Goal: Task Accomplishment & Management: Complete application form

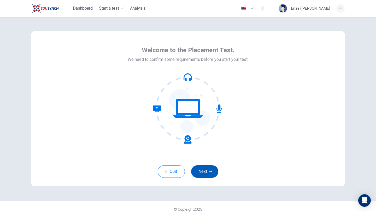
click at [210, 174] on button "Next" at bounding box center [204, 171] width 27 height 13
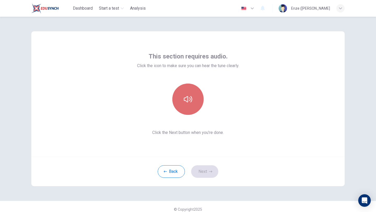
click at [189, 103] on button "button" at bounding box center [188, 99] width 31 height 31
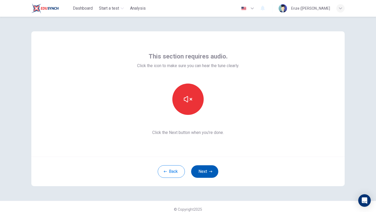
click at [208, 173] on button "Next" at bounding box center [204, 171] width 27 height 13
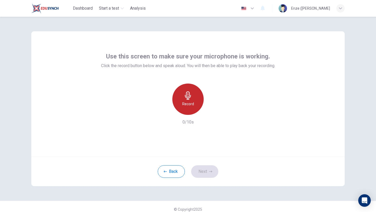
click at [191, 104] on h6 "Record" at bounding box center [188, 104] width 12 height 6
click at [189, 106] on h6 "Stop" at bounding box center [188, 104] width 8 height 6
click at [192, 100] on icon "button" at bounding box center [188, 96] width 8 height 8
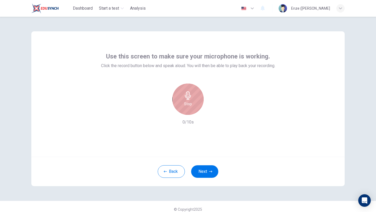
click at [192, 100] on icon "button" at bounding box center [188, 96] width 8 height 8
click at [212, 113] on icon "button" at bounding box center [212, 110] width 5 height 5
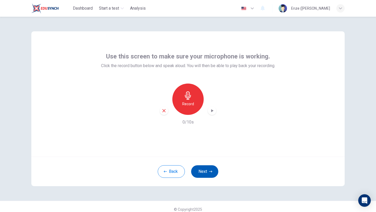
click at [205, 170] on button "Next" at bounding box center [204, 171] width 27 height 13
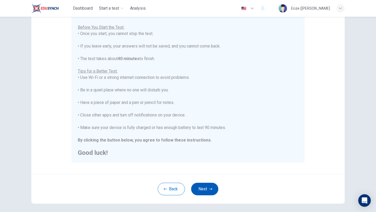
scroll to position [78, 0]
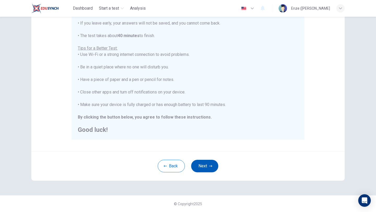
click at [209, 170] on button "Next" at bounding box center [204, 166] width 27 height 13
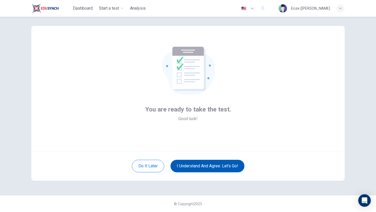
scroll to position [5, 0]
click at [198, 166] on button "I understand and agree. Let’s go!" at bounding box center [208, 166] width 74 height 13
click at [217, 168] on button "I understand and agree. Let’s go!" at bounding box center [208, 166] width 74 height 13
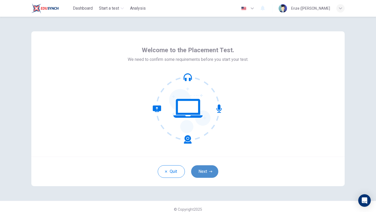
click at [206, 173] on button "Next" at bounding box center [204, 171] width 27 height 13
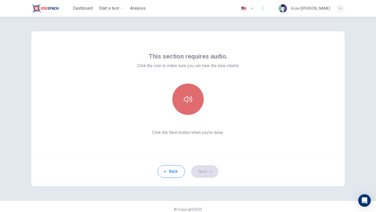
click at [194, 104] on button "button" at bounding box center [188, 99] width 31 height 31
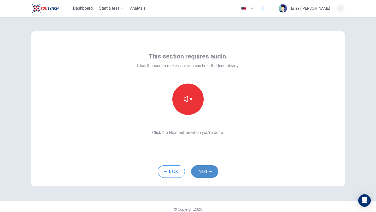
click at [208, 172] on button "Next" at bounding box center [204, 171] width 27 height 13
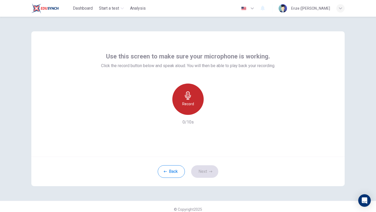
click at [192, 108] on div "Record" at bounding box center [188, 99] width 31 height 31
click at [190, 104] on h6 "Stop" at bounding box center [188, 104] width 8 height 6
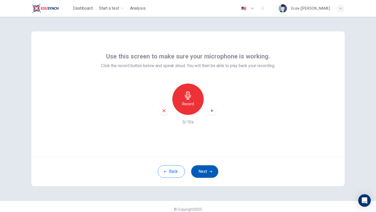
click at [207, 170] on button "Next" at bounding box center [204, 171] width 27 height 13
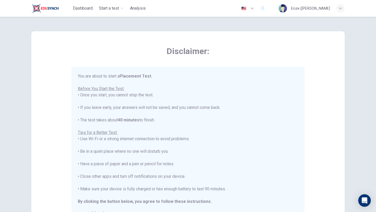
scroll to position [6, 0]
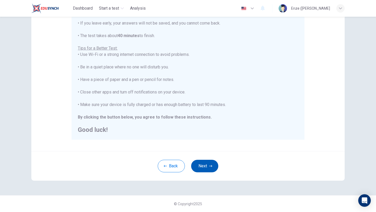
click at [204, 169] on button "Next" at bounding box center [204, 166] width 27 height 13
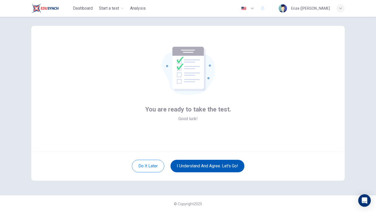
scroll to position [5, 0]
click at [204, 168] on button "I understand and agree. Let’s go!" at bounding box center [208, 166] width 74 height 13
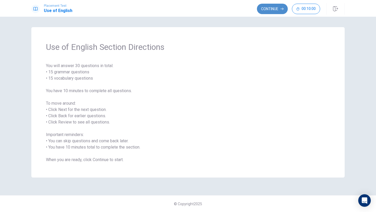
click at [269, 5] on button "Continue" at bounding box center [272, 9] width 31 height 10
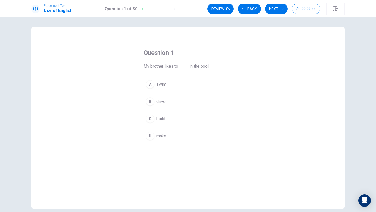
click at [150, 84] on div "A" at bounding box center [150, 84] width 8 height 8
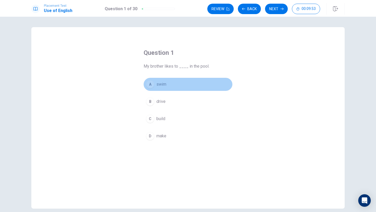
click at [160, 83] on span "swim" at bounding box center [162, 84] width 10 height 6
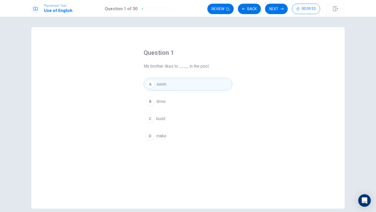
click at [158, 83] on span "swim" at bounding box center [162, 84] width 10 height 6
drag, startPoint x: 154, startPoint y: 84, endPoint x: 177, endPoint y: 77, distance: 23.8
click at [178, 74] on div "Question 1 My brother likes to ____ in the pool. A swim B drive C build D make" at bounding box center [188, 95] width 110 height 111
click at [171, 86] on button "A swim" at bounding box center [188, 84] width 89 height 13
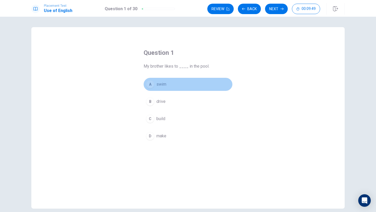
click at [171, 86] on button "A swim" at bounding box center [188, 84] width 89 height 13
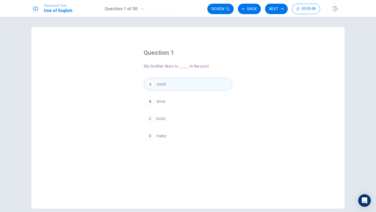
click at [281, 7] on button "Next" at bounding box center [276, 9] width 23 height 10
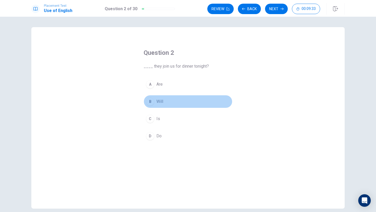
click at [153, 100] on div "B" at bounding box center [150, 102] width 8 height 8
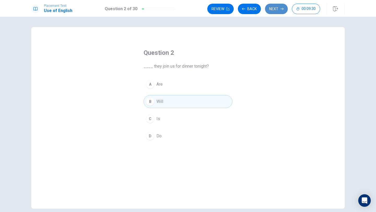
click at [278, 11] on button "Next" at bounding box center [276, 9] width 23 height 10
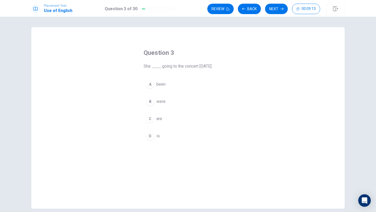
click at [150, 137] on div "D" at bounding box center [150, 136] width 8 height 8
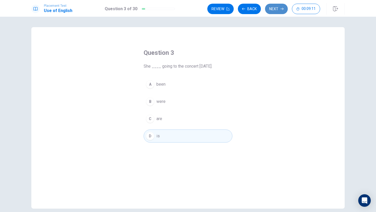
click at [278, 6] on button "Next" at bounding box center [276, 9] width 23 height 10
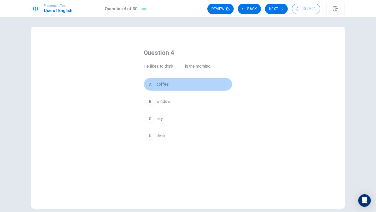
click at [151, 83] on div "A" at bounding box center [150, 84] width 8 height 8
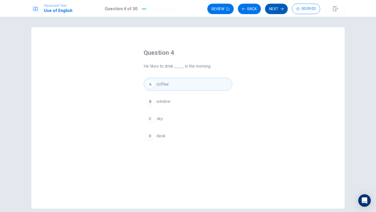
click at [276, 8] on button "Next" at bounding box center [276, 9] width 23 height 10
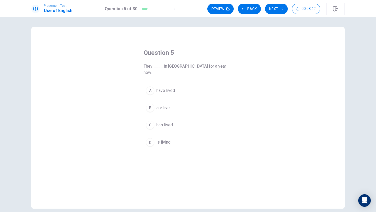
click at [150, 87] on div "A" at bounding box center [150, 91] width 8 height 8
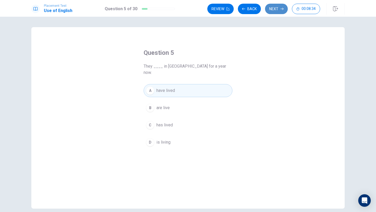
click at [280, 9] on button "Next" at bounding box center [276, 9] width 23 height 10
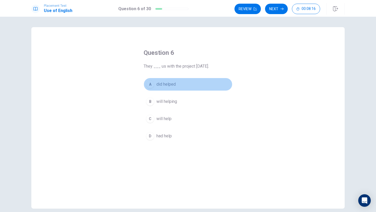
click at [149, 82] on div "A" at bounding box center [150, 84] width 8 height 8
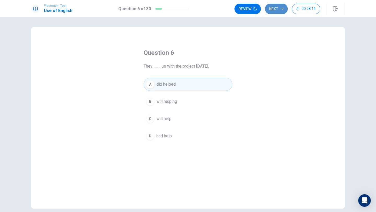
click at [271, 10] on button "Next" at bounding box center [276, 9] width 23 height 10
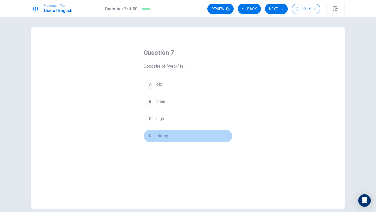
click at [150, 135] on div "D" at bounding box center [150, 136] width 8 height 8
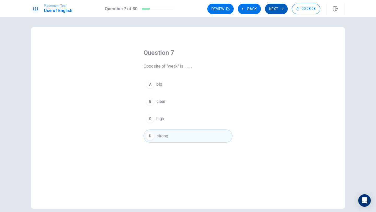
click at [267, 10] on button "Next" at bounding box center [276, 9] width 23 height 10
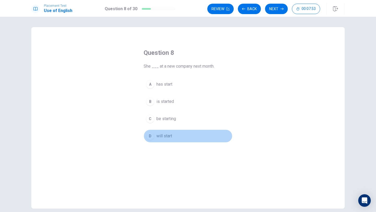
click at [151, 136] on div "D" at bounding box center [150, 136] width 8 height 8
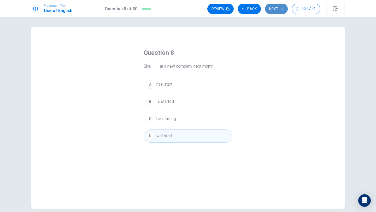
click at [274, 7] on button "Next" at bounding box center [276, 9] width 23 height 10
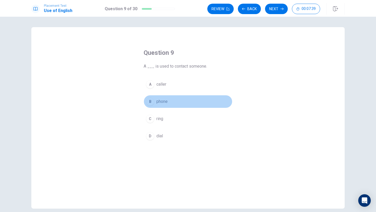
click at [150, 99] on div "B" at bounding box center [150, 102] width 8 height 8
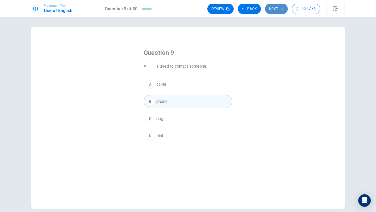
click at [279, 8] on button "Next" at bounding box center [276, 9] width 23 height 10
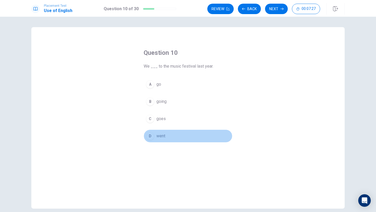
click at [158, 137] on span "went" at bounding box center [161, 136] width 9 height 6
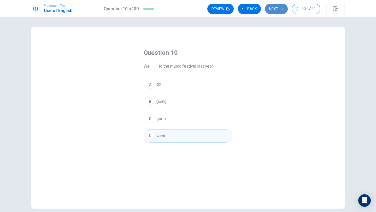
click at [278, 8] on button "Next" at bounding box center [276, 9] width 23 height 10
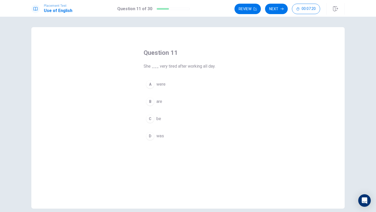
click at [247, 64] on div "Question 11 She ___ very tired after working all day. A were B are C be D was" at bounding box center [188, 118] width 314 height 182
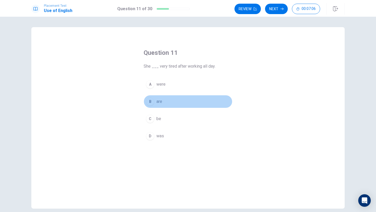
click at [151, 100] on div "B" at bounding box center [150, 102] width 8 height 8
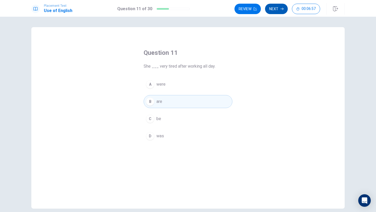
click at [277, 10] on button "Next" at bounding box center [276, 9] width 23 height 10
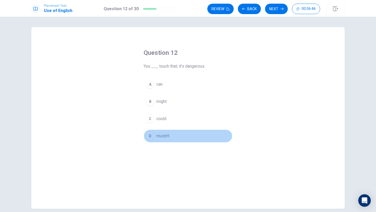
click at [160, 135] on span "mustn’t" at bounding box center [163, 136] width 13 height 6
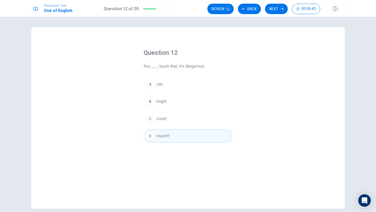
click at [267, 12] on button "Next" at bounding box center [276, 9] width 23 height 10
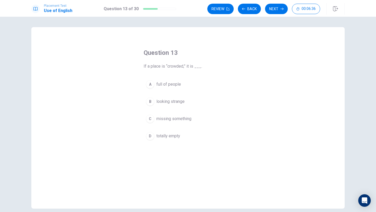
click at [161, 85] on span "full of people" at bounding box center [169, 84] width 25 height 6
click at [277, 10] on button "Next" at bounding box center [276, 9] width 23 height 10
click at [156, 140] on button "D support" at bounding box center [188, 136] width 89 height 13
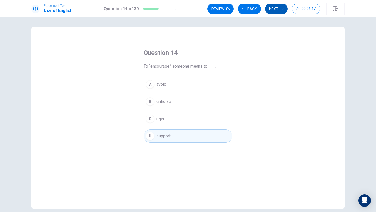
click at [274, 7] on button "Next" at bounding box center [276, 9] width 23 height 10
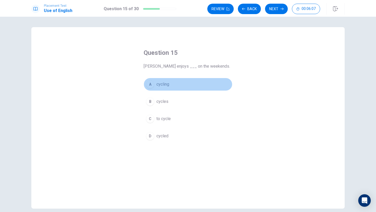
click at [153, 84] on div "A" at bounding box center [150, 84] width 8 height 8
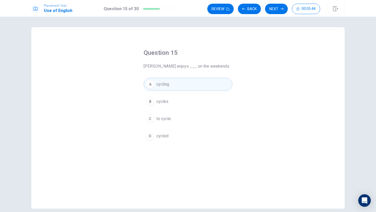
click at [164, 102] on span "cycles" at bounding box center [163, 102] width 12 height 6
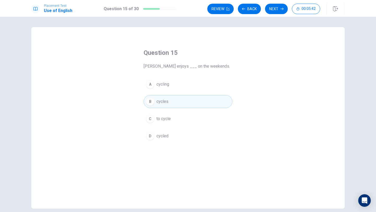
click at [164, 114] on button "C to cycle" at bounding box center [188, 118] width 89 height 13
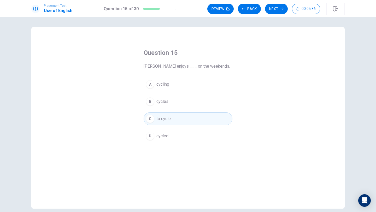
click at [177, 84] on button "A cycling" at bounding box center [188, 84] width 89 height 13
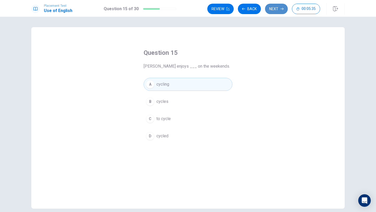
click at [279, 8] on button "Next" at bounding box center [276, 9] width 23 height 10
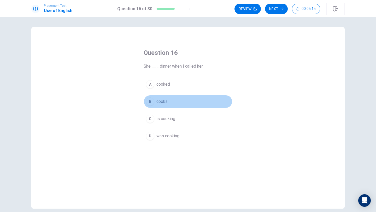
click at [156, 102] on button "B cooks" at bounding box center [188, 101] width 89 height 13
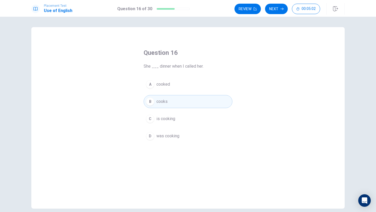
click at [176, 118] on button "C is cooking" at bounding box center [188, 118] width 89 height 13
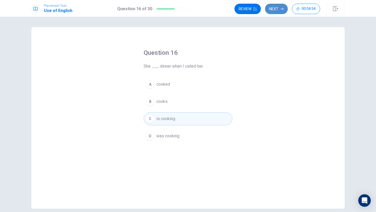
click at [273, 8] on button "Next" at bounding box center [276, 9] width 23 height 10
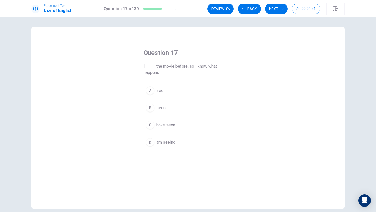
scroll to position [3, 0]
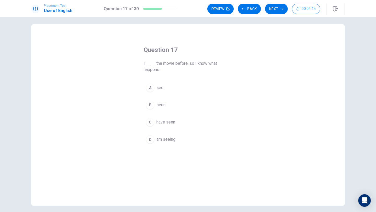
click at [158, 105] on span "seen" at bounding box center [161, 105] width 9 height 6
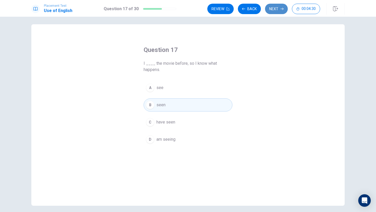
click at [273, 9] on button "Next" at bounding box center [276, 9] width 23 height 10
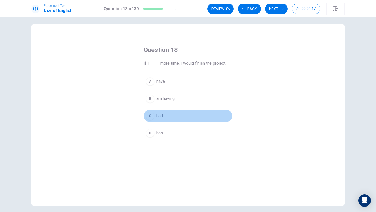
click at [149, 117] on div "C" at bounding box center [150, 116] width 8 height 8
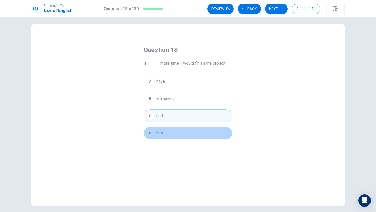
click at [151, 132] on div "D" at bounding box center [150, 133] width 8 height 8
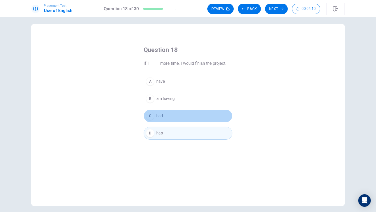
click at [154, 116] on div "C" at bounding box center [150, 116] width 8 height 8
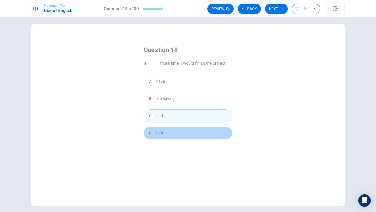
click at [155, 133] on button "D has" at bounding box center [188, 133] width 89 height 13
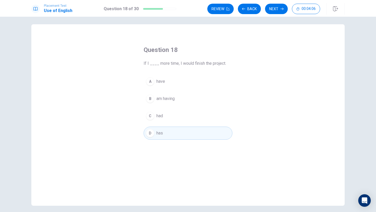
click at [159, 113] on span "had" at bounding box center [160, 116] width 7 height 6
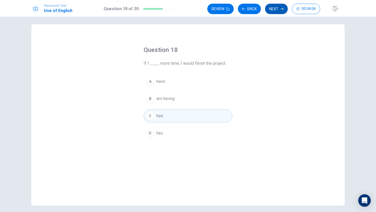
click at [274, 9] on button "Next" at bounding box center [276, 9] width 23 height 10
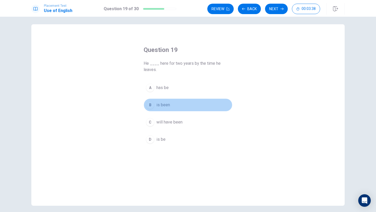
click at [160, 105] on span "is been" at bounding box center [164, 105] width 14 height 6
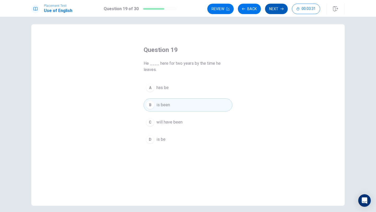
click at [280, 8] on button "Next" at bounding box center [276, 9] width 23 height 10
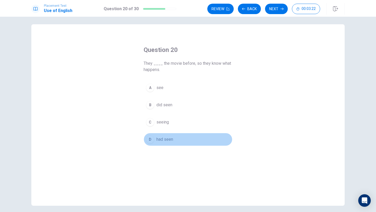
click at [174, 139] on button "D had seen" at bounding box center [188, 139] width 89 height 13
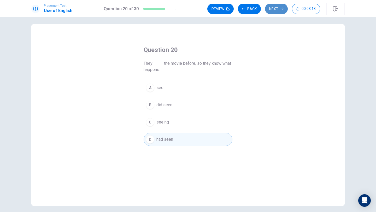
click at [276, 7] on button "Next" at bounding box center [276, 9] width 23 height 10
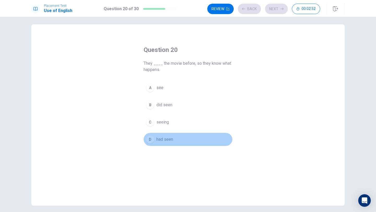
click at [206, 140] on button "D had seen" at bounding box center [188, 139] width 89 height 13
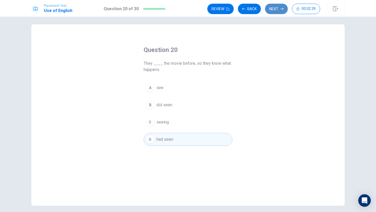
click at [276, 12] on button "Next" at bounding box center [276, 9] width 23 height 10
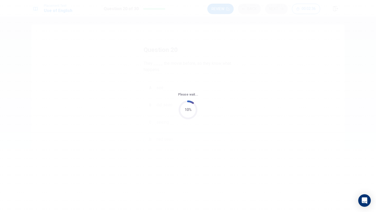
scroll to position [0, 0]
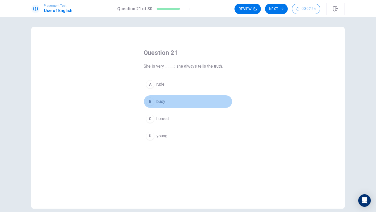
click at [151, 102] on div "B" at bounding box center [150, 102] width 8 height 8
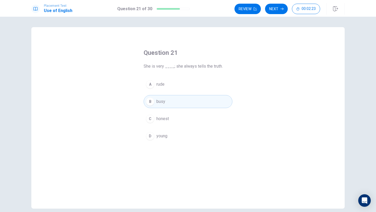
click at [162, 115] on button "C honest" at bounding box center [188, 118] width 89 height 13
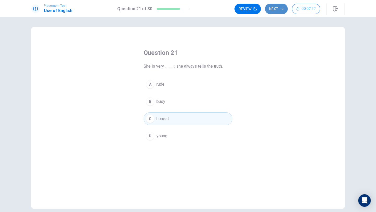
click at [279, 8] on button "Next" at bounding box center [276, 9] width 23 height 10
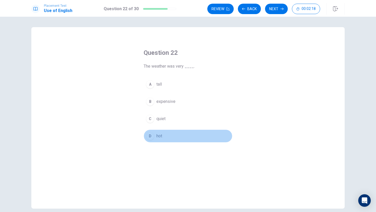
click at [157, 137] on span "hot" at bounding box center [160, 136] width 6 height 6
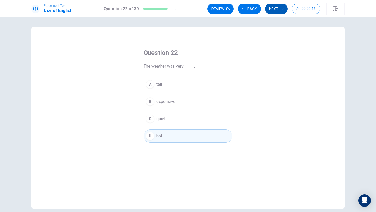
click at [280, 12] on button "Next" at bounding box center [276, 9] width 23 height 10
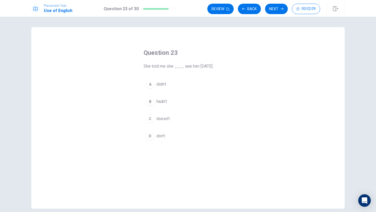
click at [164, 84] on span "didn’t" at bounding box center [162, 84] width 10 height 6
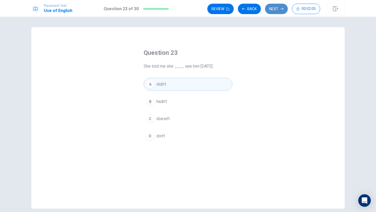
click at [282, 11] on button "Next" at bounding box center [276, 9] width 23 height 10
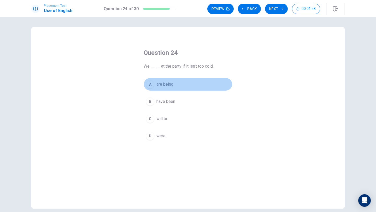
click at [182, 87] on button "A are being" at bounding box center [188, 84] width 89 height 13
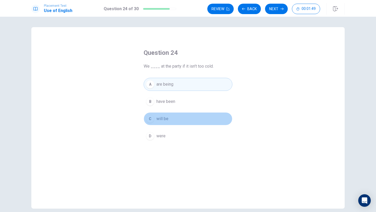
click at [173, 119] on button "C will be" at bounding box center [188, 118] width 89 height 13
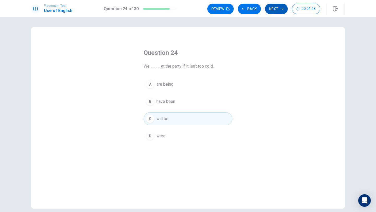
click at [272, 10] on button "Next" at bounding box center [276, 9] width 23 height 10
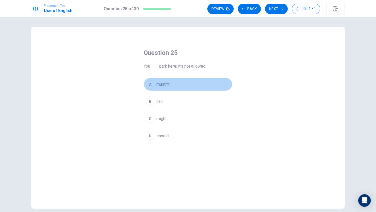
click at [178, 87] on button "A mustn’t" at bounding box center [188, 84] width 89 height 13
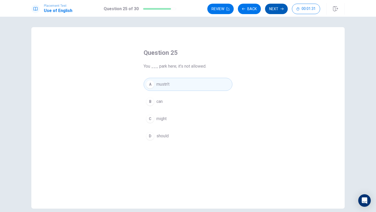
click at [273, 6] on button "Next" at bounding box center [276, 9] width 23 height 10
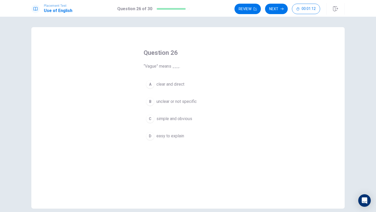
click at [154, 104] on button "B unclear or not specific" at bounding box center [188, 101] width 89 height 13
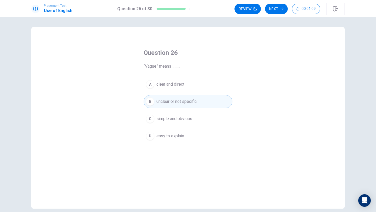
click at [168, 119] on span "simple and obvious" at bounding box center [175, 119] width 36 height 6
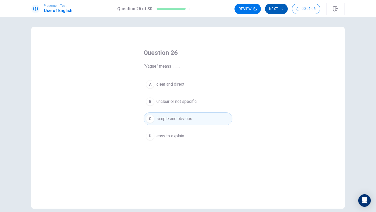
click at [277, 9] on button "Next" at bounding box center [276, 9] width 23 height 10
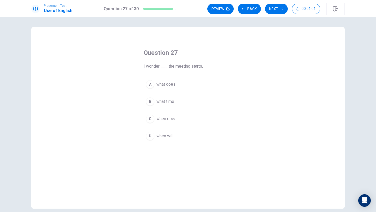
click at [181, 120] on button "C when does" at bounding box center [188, 118] width 89 height 13
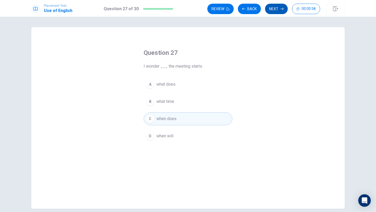
click at [277, 9] on button "Next" at bounding box center [276, 9] width 23 height 10
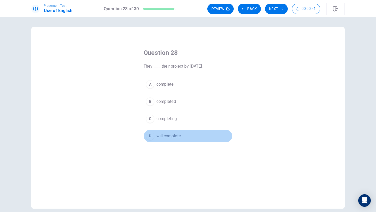
click at [169, 138] on span "will complete" at bounding box center [169, 136] width 25 height 6
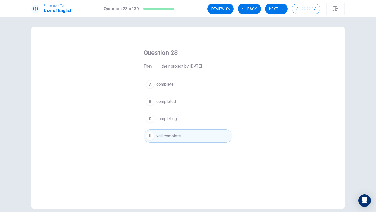
click at [283, 9] on icon "button" at bounding box center [282, 8] width 3 height 3
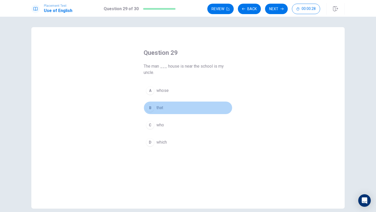
click at [165, 108] on button "B that" at bounding box center [188, 107] width 89 height 13
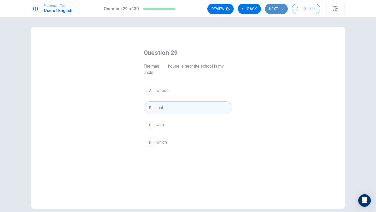
click at [276, 10] on button "Next" at bounding box center [276, 9] width 23 height 10
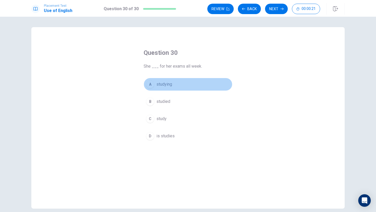
click at [151, 86] on div "A" at bounding box center [150, 84] width 8 height 8
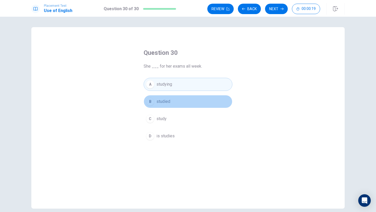
click at [151, 102] on div "B" at bounding box center [150, 102] width 8 height 8
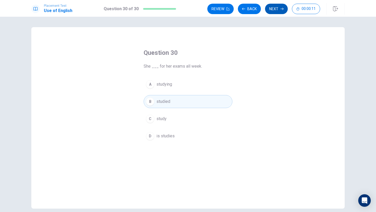
click at [281, 9] on icon "button" at bounding box center [282, 8] width 3 height 3
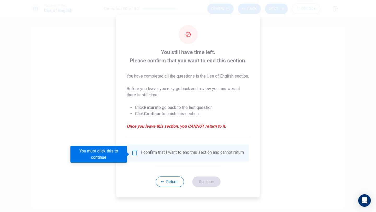
click at [137, 156] on input "You must click this to continue" at bounding box center [135, 153] width 6 height 6
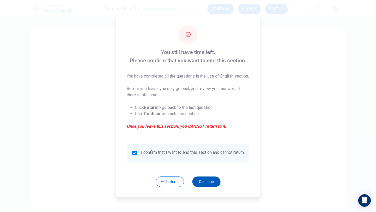
click at [208, 185] on button "Continue" at bounding box center [206, 182] width 28 height 10
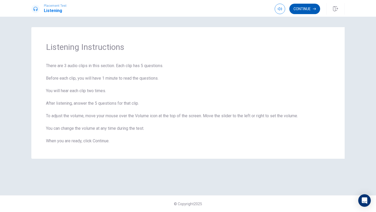
click at [308, 12] on button "Continue" at bounding box center [305, 9] width 31 height 10
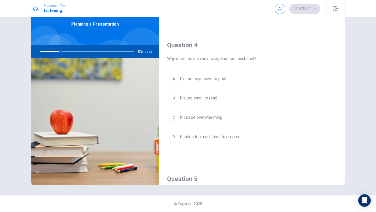
scroll to position [373, 0]
drag, startPoint x: 213, startPoint y: 60, endPoint x: 218, endPoint y: 61, distance: 5.8
click at [218, 61] on span "Why does the man advise against too much text?" at bounding box center [251, 60] width 169 height 6
drag, startPoint x: 217, startPoint y: 61, endPoint x: 220, endPoint y: 66, distance: 6.5
click at [220, 66] on div "Question 4 Why does the man advise against too much text? A It’s too expensive …" at bounding box center [252, 99] width 186 height 134
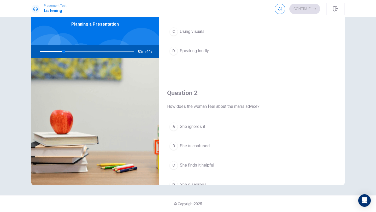
scroll to position [0, 0]
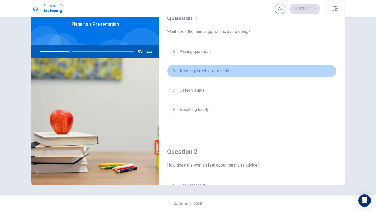
click at [179, 69] on button "B Reading directly from slides" at bounding box center [251, 71] width 169 height 13
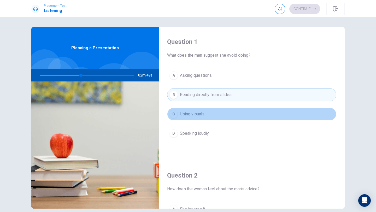
click at [192, 111] on span "Using visuals" at bounding box center [192, 114] width 25 height 6
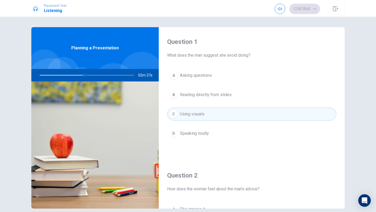
drag, startPoint x: 85, startPoint y: 76, endPoint x: 82, endPoint y: 78, distance: 3.8
click at [82, 78] on div at bounding box center [85, 75] width 105 height 13
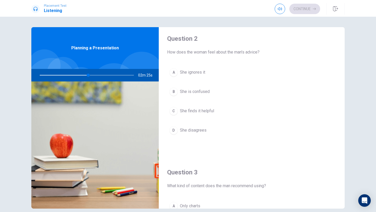
scroll to position [136, 0]
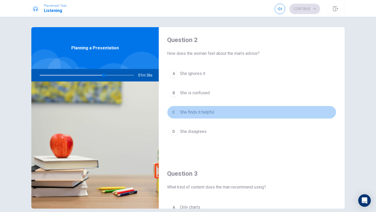
click at [175, 114] on div "C" at bounding box center [174, 112] width 8 height 8
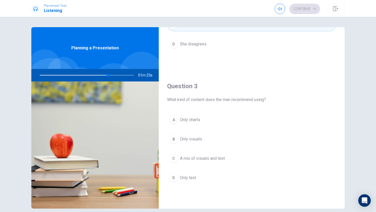
scroll to position [224, 0]
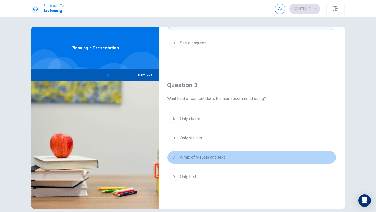
click at [170, 158] on div "C" at bounding box center [174, 157] width 8 height 8
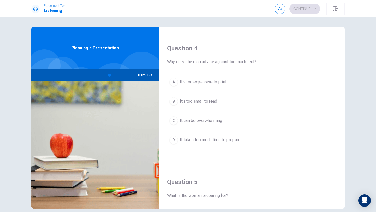
scroll to position [488, 0]
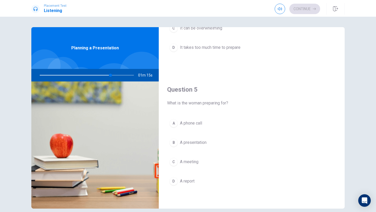
click at [173, 140] on div "B" at bounding box center [174, 143] width 8 height 8
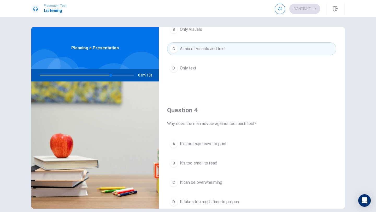
scroll to position [336, 0]
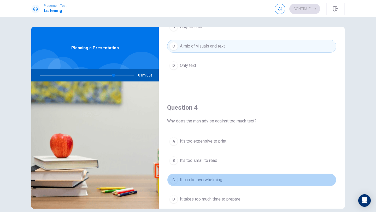
click at [176, 176] on div "C" at bounding box center [174, 180] width 8 height 8
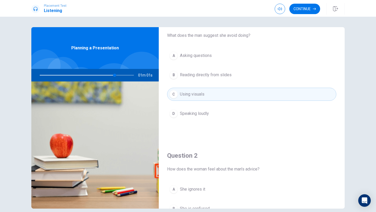
scroll to position [0, 0]
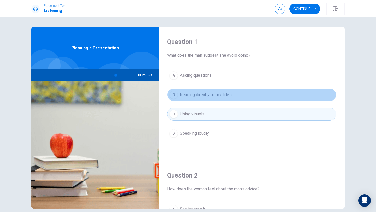
click at [238, 93] on button "B Reading directly from slides" at bounding box center [251, 94] width 169 height 13
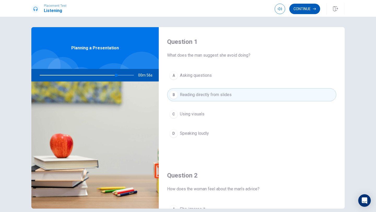
click at [313, 9] on icon "button" at bounding box center [314, 8] width 3 height 3
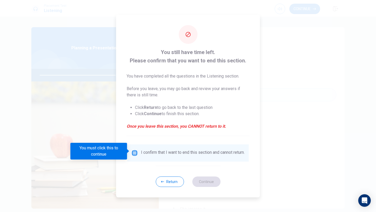
click at [134, 150] on input "You must click this to continue" at bounding box center [135, 153] width 6 height 6
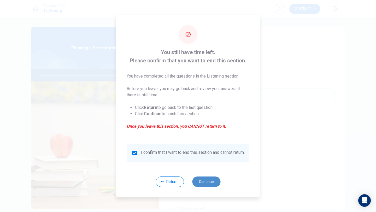
click at [210, 182] on button "Continue" at bounding box center [206, 182] width 28 height 10
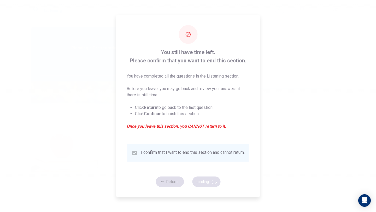
type input "83"
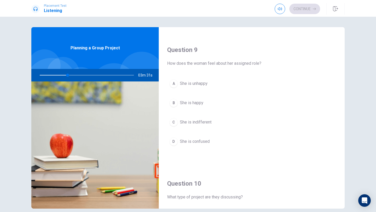
scroll to position [488, 0]
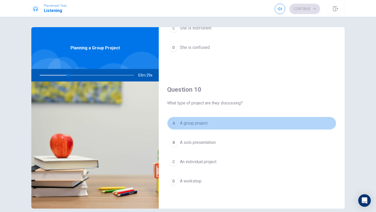
click at [175, 120] on div "A" at bounding box center [174, 123] width 8 height 8
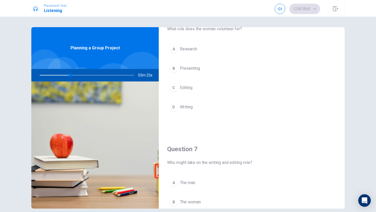
scroll to position [0, 0]
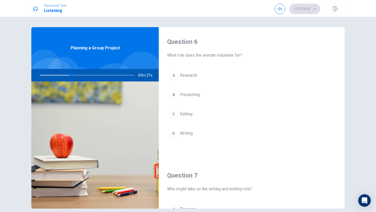
click at [183, 76] on span "Research" at bounding box center [188, 75] width 17 height 6
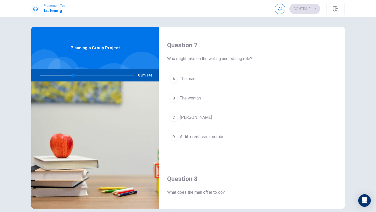
scroll to position [124, 0]
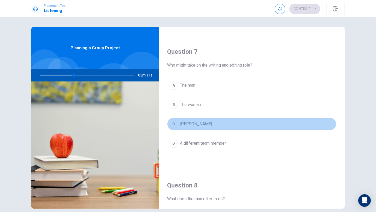
click at [198, 125] on button "C [PERSON_NAME]" at bounding box center [251, 124] width 169 height 13
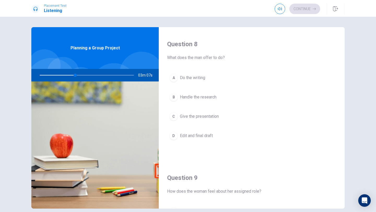
scroll to position [266, 0]
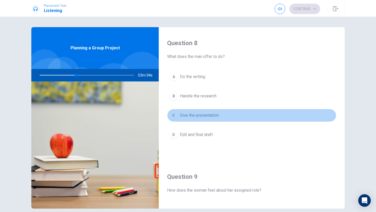
click at [206, 117] on span "Give the presentation" at bounding box center [199, 115] width 39 height 6
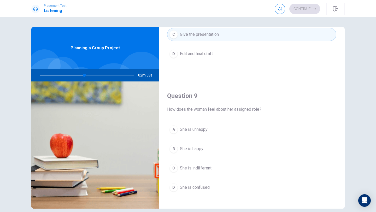
scroll to position [349, 0]
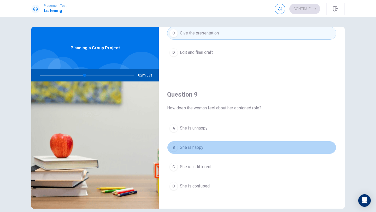
click at [197, 151] on button "B She is happy" at bounding box center [251, 147] width 169 height 13
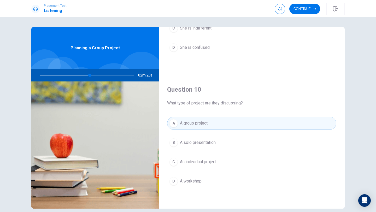
scroll to position [0, 0]
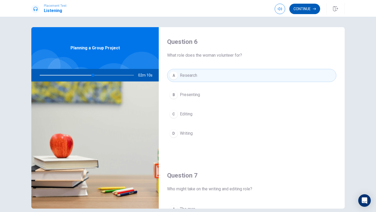
click at [307, 12] on button "Continue" at bounding box center [305, 9] width 31 height 10
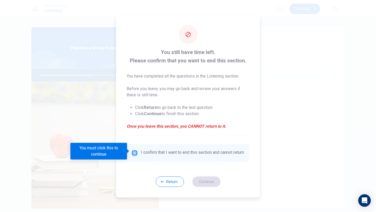
click at [132, 150] on input "You must click this to continue" at bounding box center [135, 153] width 6 height 6
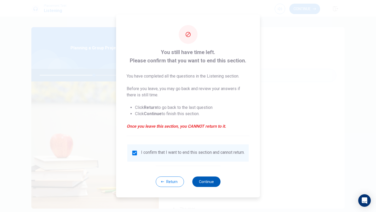
click at [202, 186] on button "Continue" at bounding box center [206, 182] width 28 height 10
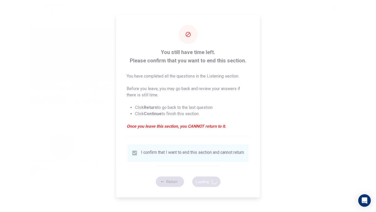
type input "58"
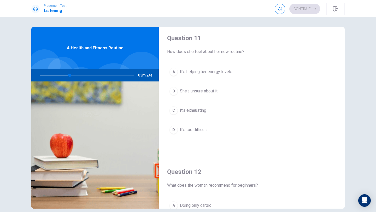
scroll to position [488, 0]
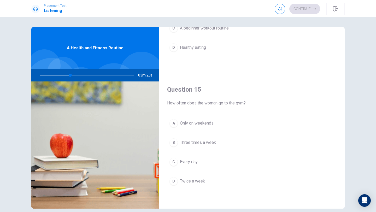
click at [176, 140] on div "B" at bounding box center [174, 143] width 8 height 8
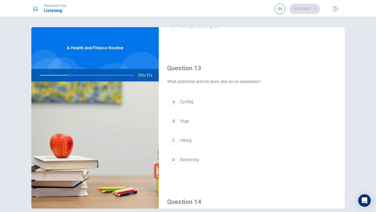
scroll to position [236, 0]
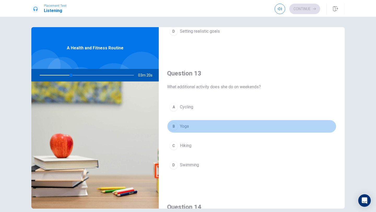
click at [197, 128] on button "B Yoga" at bounding box center [251, 126] width 169 height 13
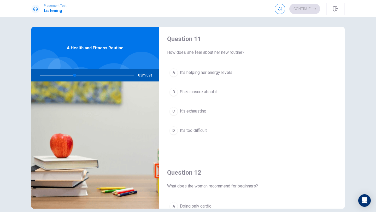
scroll to position [2, 0]
click at [233, 76] on button "A It’s helping her energy levels" at bounding box center [251, 73] width 169 height 13
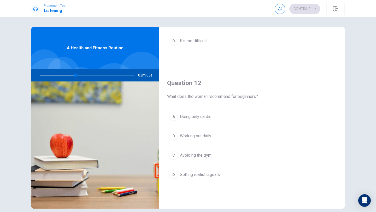
scroll to position [94, 0]
click at [214, 173] on span "Setting realistic goals" at bounding box center [200, 173] width 40 height 6
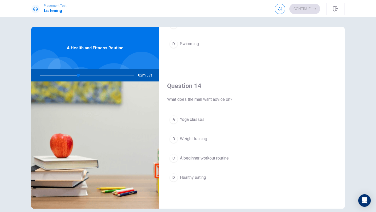
scroll to position [356, 0]
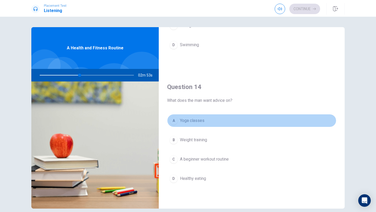
click at [216, 122] on button "A Yoga classes" at bounding box center [251, 120] width 169 height 13
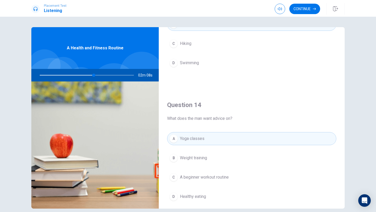
scroll to position [340, 0]
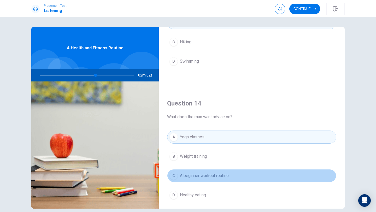
click at [219, 176] on span "A beginner workout routine" at bounding box center [204, 176] width 49 height 6
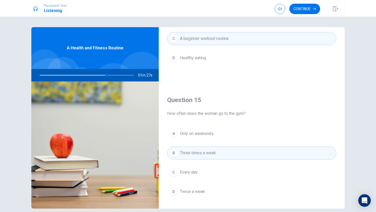
scroll to position [488, 0]
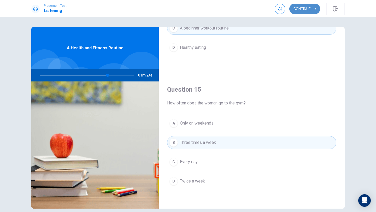
click at [308, 11] on button "Continue" at bounding box center [305, 9] width 31 height 10
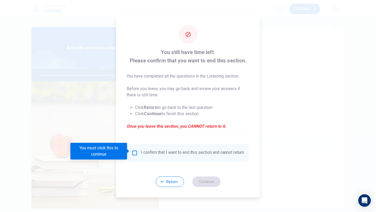
click at [135, 152] on input "You must click this to continue" at bounding box center [135, 153] width 6 height 6
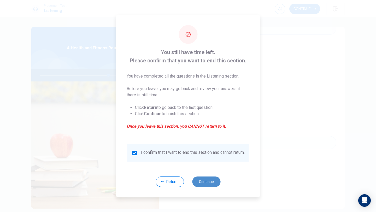
click at [212, 180] on button "Continue" at bounding box center [206, 182] width 28 height 10
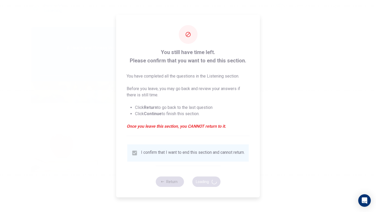
type input "74"
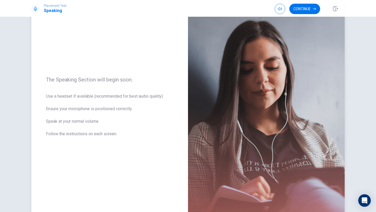
scroll to position [35, 0]
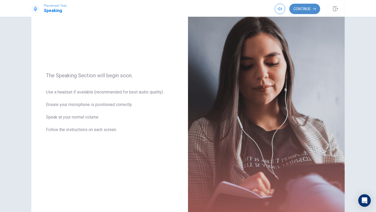
click at [306, 10] on button "Continue" at bounding box center [305, 9] width 31 height 10
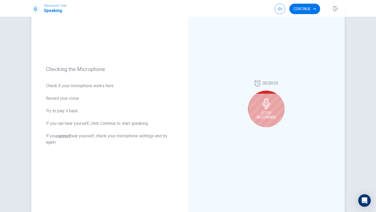
click at [267, 106] on icon at bounding box center [266, 104] width 10 height 10
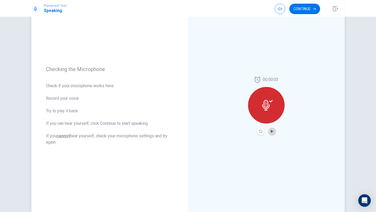
click at [274, 129] on button "Play Audio" at bounding box center [272, 131] width 7 height 7
click at [261, 132] on icon "Record Again" at bounding box center [260, 131] width 3 height 3
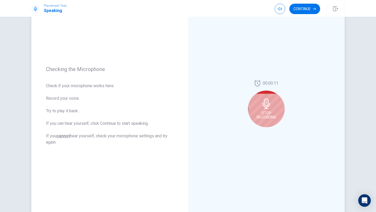
click at [269, 108] on icon at bounding box center [266, 104] width 10 height 10
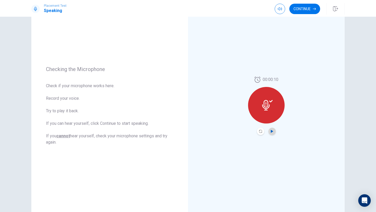
click at [274, 130] on icon "Play Audio" at bounding box center [272, 131] width 3 height 3
click at [261, 132] on icon "Record Again" at bounding box center [260, 131] width 3 height 3
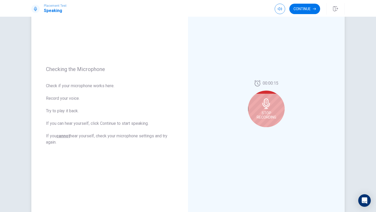
click at [268, 106] on icon at bounding box center [267, 104] width 8 height 10
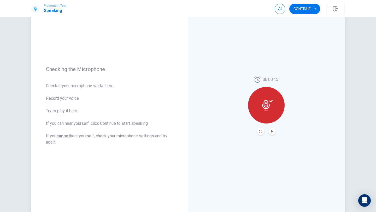
click at [268, 106] on icon at bounding box center [266, 105] width 8 height 10
click at [260, 133] on icon "Record Again" at bounding box center [260, 131] width 3 height 3
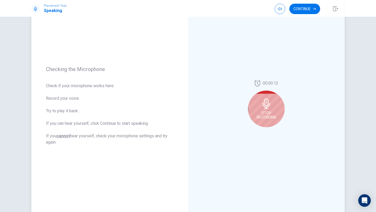
click at [268, 108] on icon at bounding box center [266, 104] width 10 height 10
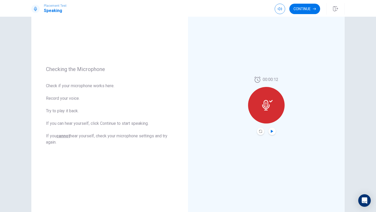
click at [272, 132] on icon "Play Audio" at bounding box center [272, 131] width 2 height 3
click at [303, 7] on button "Continue" at bounding box center [305, 9] width 31 height 10
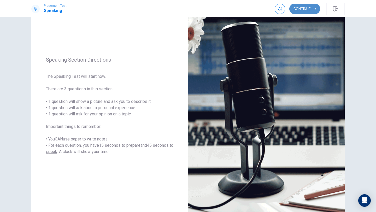
click at [307, 8] on button "Continue" at bounding box center [305, 9] width 31 height 10
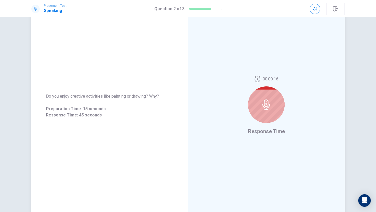
click at [270, 104] on icon at bounding box center [267, 105] width 8 height 10
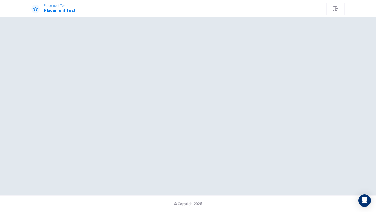
scroll to position [0, 0]
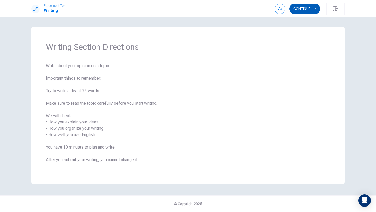
click at [303, 8] on button "Continue" at bounding box center [305, 9] width 31 height 10
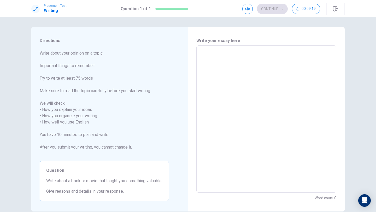
click at [259, 67] on textarea at bounding box center [266, 119] width 133 height 139
type textarea "A"
type textarea "x"
type textarea "A"
type textarea "x"
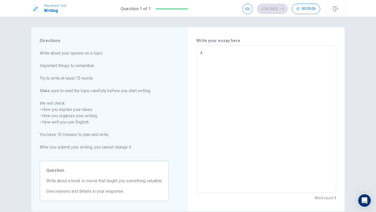
type textarea "A"
type textarea "x"
type textarea "I"
type textarea "x"
type textarea "I"
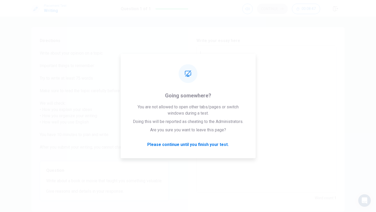
type textarea "x"
type textarea "I h"
type textarea "x"
type textarea "I ha"
type textarea "x"
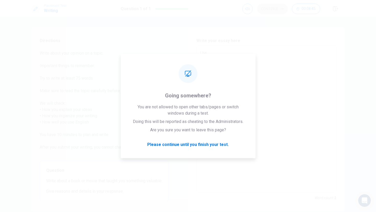
type textarea "I hav"
type textarea "x"
type textarea "I have"
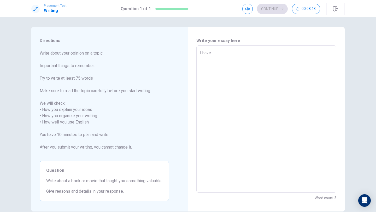
type textarea "x"
type textarea "I have"
type textarea "x"
type textarea "I have s"
type textarea "x"
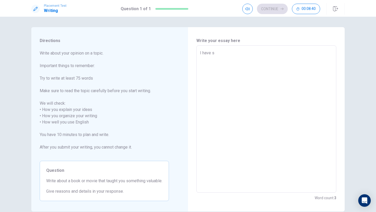
type textarea "I have se"
type textarea "x"
type textarea "I have see"
type textarea "x"
type textarea "I have seen"
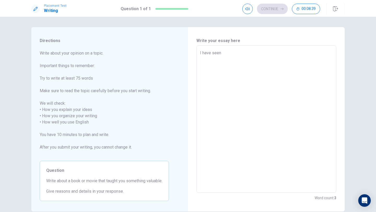
type textarea "x"
type textarea "I have seen"
type textarea "x"
type textarea "I have seen a"
type textarea "x"
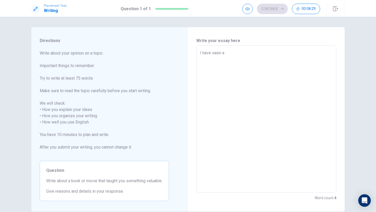
type textarea "I have seen a"
type textarea "x"
type textarea "I have seen a v"
type textarea "x"
type textarea "I have seen a ve"
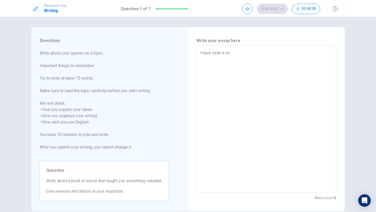
type textarea "x"
type textarea "I have seen a ver"
type textarea "x"
type textarea "I have seen a very"
type textarea "x"
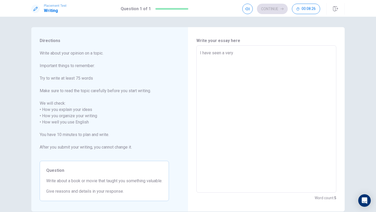
type textarea "I have seen a very"
type textarea "x"
type textarea "I have seen a very f"
type textarea "x"
type textarea "I have seen a very fa"
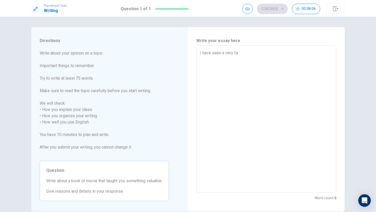
type textarea "x"
type textarea "I have seen a very fan"
type textarea "x"
type textarea "I have seen a very [PERSON_NAME]"
type textarea "x"
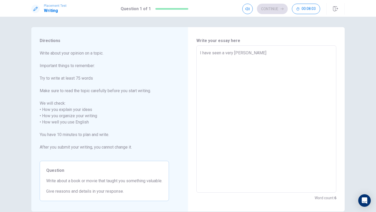
type textarea "I have seen a very fante"
type textarea "x"
type textarea "I have seen a very fantes"
type textarea "x"
type textarea "I have seen a very fantest"
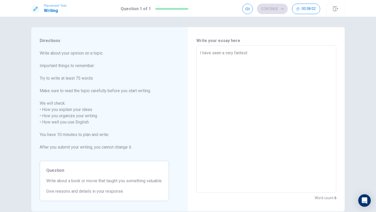
type textarea "x"
type textarea "I have seen a very fantesti"
type textarea "x"
type textarea "I have seen a very fantestic"
type textarea "x"
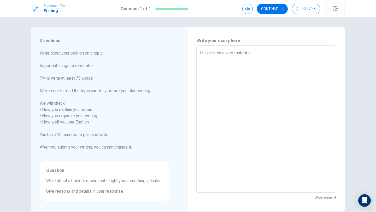
type textarea "I have seen a very fantesti"
type textarea "x"
type textarea "I have seen a very fantest"
type textarea "x"
type textarea "I have seen a very fantes"
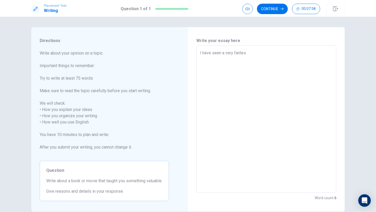
type textarea "x"
type textarea "I have seen a very fante"
type textarea "x"
type textarea "I have seen a very [PERSON_NAME]"
type textarea "x"
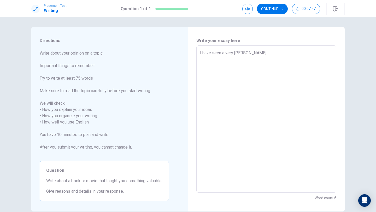
type textarea "I have seen a very fan"
type textarea "x"
type textarea "I have seen a very fa"
type textarea "x"
type textarea "I have seen a very f"
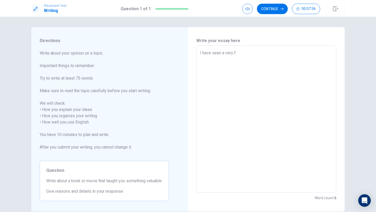
type textarea "x"
type textarea "I have seen a very"
type textarea "x"
type textarea "I have seen a very a"
type textarea "x"
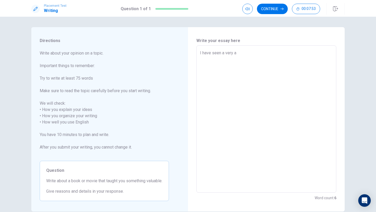
type textarea "I have seen a very am"
type textarea "x"
type textarea "I have seen a very ama"
type textarea "x"
type textarea "I have seen a very amaz"
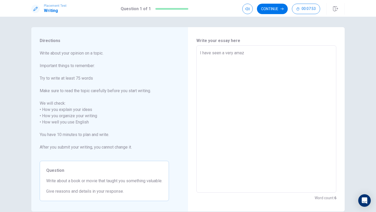
type textarea "x"
type textarea "I have seen a very amazi"
type textarea "x"
type textarea "I have seen a very amazin"
type textarea "x"
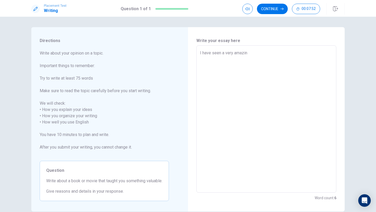
type textarea "I have seen a very amazing"
type textarea "x"
type textarea "I have seen a very amazing"
type textarea "x"
type textarea "I have seen a very amazing c"
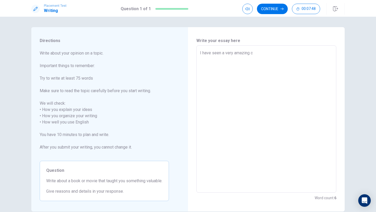
type textarea "x"
type textarea "I have seen a very amazing ca"
type textarea "x"
type textarea "I have seen a very amazing car"
type textarea "x"
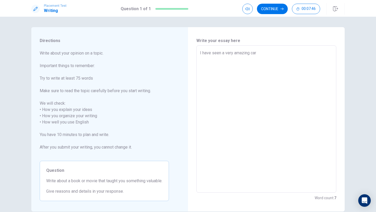
type textarea "I have seen a very amazing cart"
type textarea "x"
type textarea "I have seen a very amazing carto"
type textarea "x"
type textarea "I have seen a very amazing cartoo"
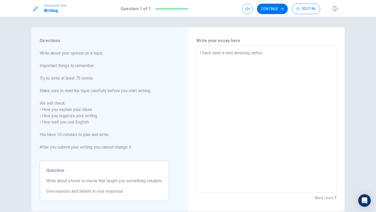
type textarea "x"
type textarea "I have seen a very amazing cartoon"
type textarea "x"
type textarea "I have seen a very amazing cartoon"
type textarea "x"
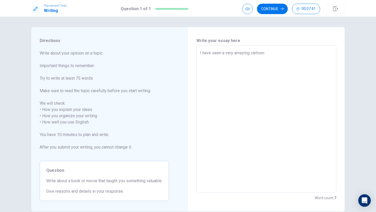
type textarea "I have seen a very amazing cartoon m"
type textarea "x"
type textarea "I have seen a very amazing cartoon mo"
type textarea "x"
type textarea "I have seen a very amazing cartoon mov"
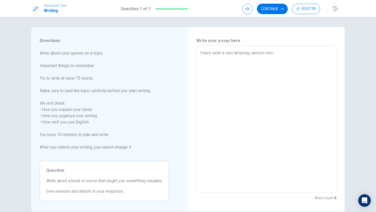
type textarea "x"
type textarea "I have seen a very amazing cartoon movi"
type textarea "x"
type textarea "I have seen a very amazing cartoon movie"
type textarea "x"
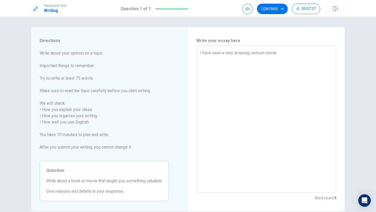
type textarea "I have seen a very amazing cartoon movie"
type textarea "x"
type textarea "I have seen a very amazing cartoon movie a"
type textarea "x"
type textarea "I have seen a very amazing cartoon movie ab"
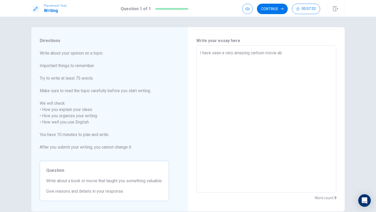
type textarea "x"
type textarea "I have seen a very amazing cartoon movie abo"
type textarea "x"
type textarea "I have seen a very amazing cartoon movie abou"
type textarea "x"
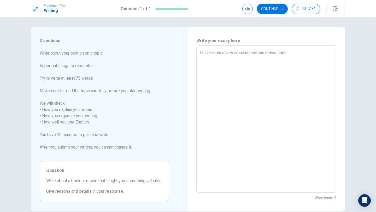
type textarea "I have seen a very amazing cartoon movie about"
type textarea "x"
type textarea "I have seen a very amazing cartoon movie about"
type textarea "x"
type textarea "I have seen a very amazing cartoon movie about"
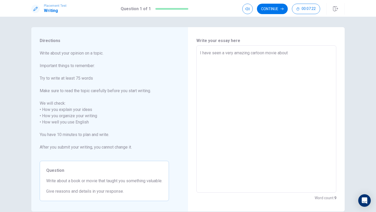
type textarea "x"
type textarea "I have seen a very amazing cartoon movie abou"
type textarea "x"
type textarea "I have seen a very amazing cartoon movie abo"
type textarea "x"
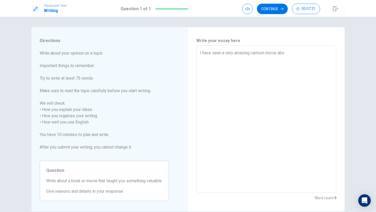
type textarea "I have seen a very amazing cartoon movie ab"
type textarea "x"
type textarea "I have seen a very amazing cartoon movie a"
type textarea "x"
type textarea "I have seen a very amazing cartoon movie"
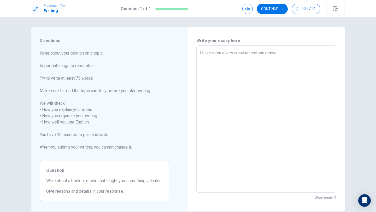
type textarea "x"
type textarea "I have seen a very amazing cartoon movie"
type textarea "x"
type textarea "I have seen a very amazing cartoon movie."
type textarea "x"
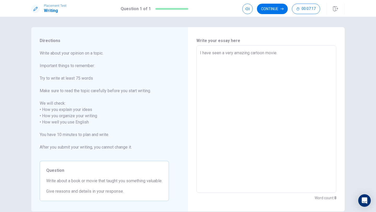
type textarea "I have seen a very amazing cartoon movie"
type textarea "x"
type textarea "I have seen a very amazing cartoon movie,"
type textarea "x"
type textarea "I have seen a very amazing cartoon movie,"
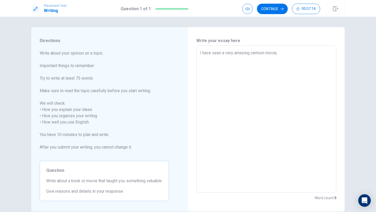
type textarea "x"
type textarea "I have seen a very amazing cartoon movie, i"
type textarea "x"
type textarea "I have seen a very amazing cartoon movie,"
type textarea "x"
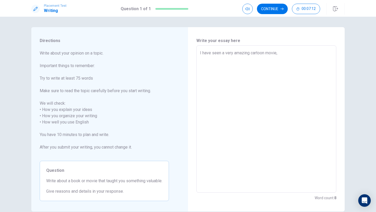
type textarea "I have seen a very amazing cartoon movie, I"
type textarea "x"
type textarea "I have seen a very amazing cartoon movie, It"
type textarea "x"
type textarea "I have seen a very amazing cartoon movie, It"
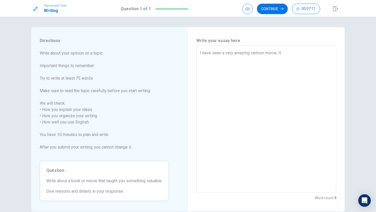
type textarea "x"
type textarea "I have seen a very amazing cartoon movie, It i"
type textarea "x"
type textarea "I have seen a very amazing cartoon movie, It is"
type textarea "x"
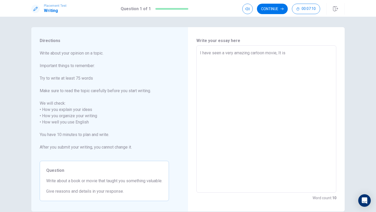
type textarea "I have seen a very amazing cartoon movie, It is"
type textarea "x"
type textarea "I have seen a very amazing cartoon movie, It is a"
type textarea "x"
type textarea "I have seen a very amazing cartoon movie, It is al"
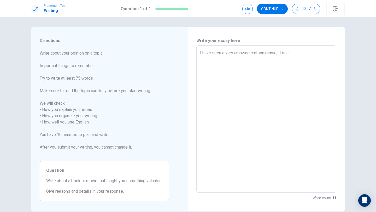
type textarea "x"
type textarea "I have seen a very amazing cartoon movie, It is all"
type textarea "x"
type textarea "I have seen a very amazing cartoon movie, It is all"
type textarea "x"
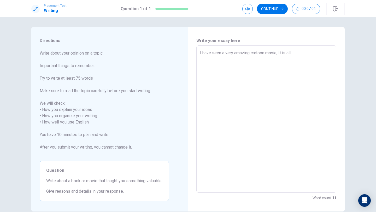
type textarea "I have seen a very amazing cartoon movie, It is all a"
type textarea "x"
type textarea "I have seen a very amazing cartoon movie, It is all ab"
type textarea "x"
type textarea "I have seen a very amazing cartoon movie, It is all abo"
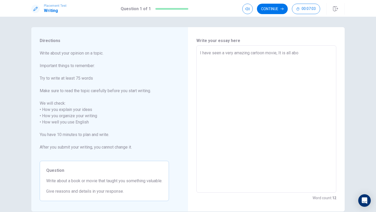
type textarea "x"
type textarea "I have seen a very amazing cartoon movie, It is all abou"
type textarea "x"
type textarea "I have seen a very amazing cartoon movie, It is all about"
type textarea "x"
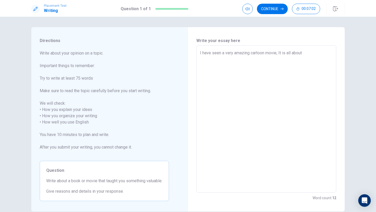
type textarea "I have seen a very amazing cartoon movie, It is all about"
type textarea "x"
type textarea "I have seen a very amazing cartoon movie, It is all about r"
type textarea "x"
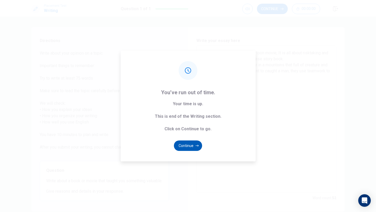
click at [193, 142] on button "Continue" at bounding box center [188, 146] width 28 height 10
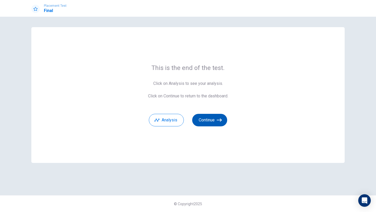
click at [216, 118] on button "Continue" at bounding box center [209, 120] width 35 height 13
